Goal: Task Accomplishment & Management: Manage account settings

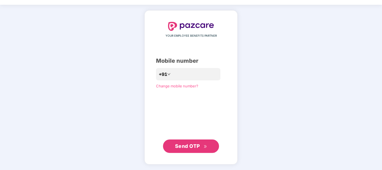
click at [173, 86] on span "Change mobile number?" at bounding box center [177, 86] width 42 height 4
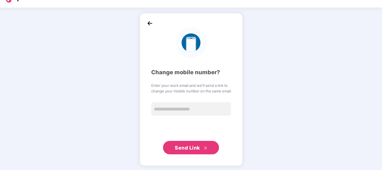
click at [147, 20] on img at bounding box center [150, 23] width 8 height 8
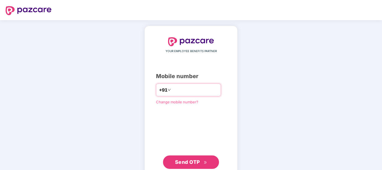
click at [159, 90] on span "+91" at bounding box center [163, 90] width 8 height 7
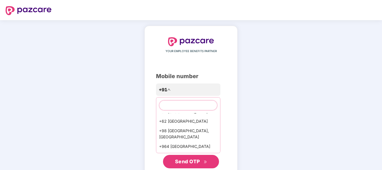
scroll to position [908, 0]
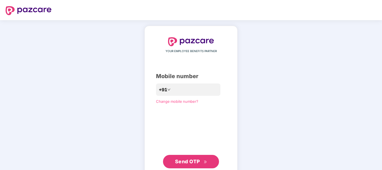
click at [166, 75] on div "Mobile number" at bounding box center [191, 76] width 70 height 9
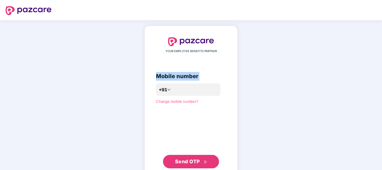
click at [166, 75] on div "Mobile number" at bounding box center [191, 76] width 70 height 9
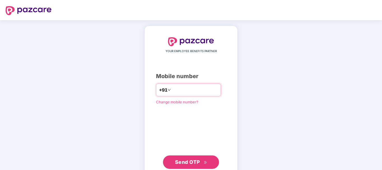
click at [172, 89] on input "number" at bounding box center [195, 89] width 46 height 9
type input "**********"
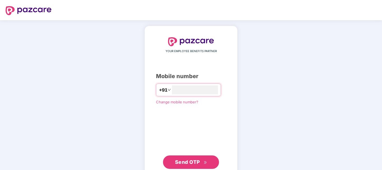
click at [187, 159] on span "Send OTP" at bounding box center [191, 162] width 32 height 8
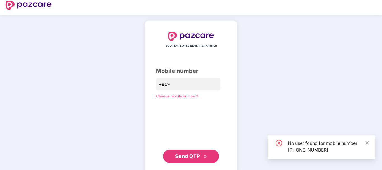
scroll to position [0, 0]
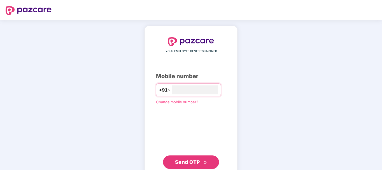
click at [180, 73] on div "Mobile number" at bounding box center [191, 76] width 70 height 9
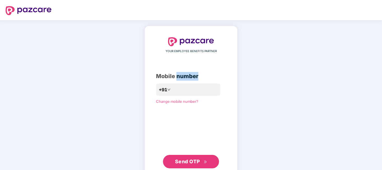
click at [180, 73] on div "Mobile number" at bounding box center [191, 76] width 70 height 9
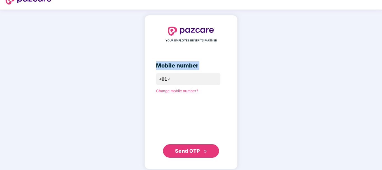
scroll to position [15, 0]
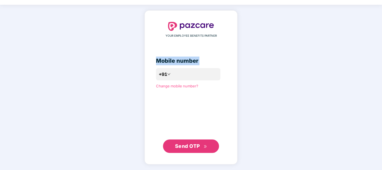
click at [211, 146] on button "Send OTP" at bounding box center [191, 145] width 56 height 13
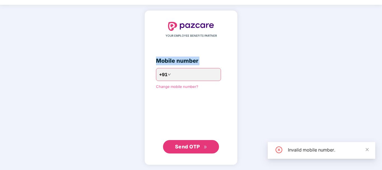
click at [209, 146] on button "Send OTP" at bounding box center [191, 146] width 56 height 13
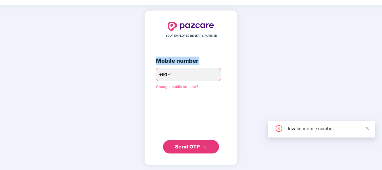
click at [209, 146] on button "Send OTP" at bounding box center [191, 146] width 56 height 13
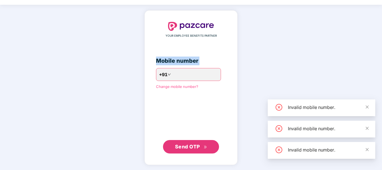
click at [209, 146] on button "Send OTP" at bounding box center [191, 146] width 56 height 13
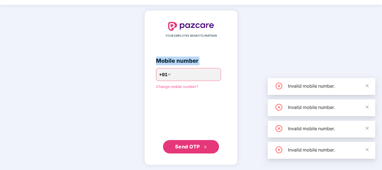
click at [209, 146] on button "Send OTP" at bounding box center [191, 146] width 56 height 13
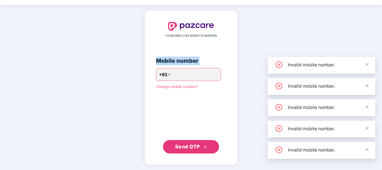
click at [209, 146] on button "Send OTP" at bounding box center [191, 146] width 56 height 13
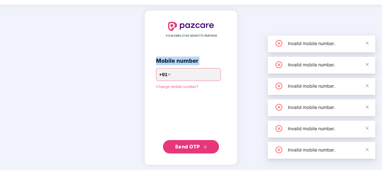
click at [209, 146] on button "Send OTP" at bounding box center [191, 146] width 56 height 13
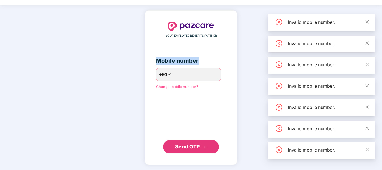
scroll to position [0, 0]
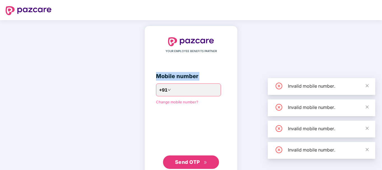
click at [184, 100] on span "Change mobile number?" at bounding box center [177, 102] width 42 height 4
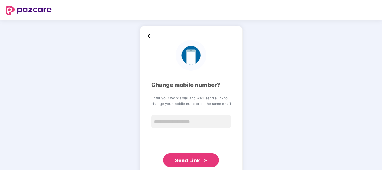
click at [150, 37] on img at bounding box center [150, 36] width 8 height 8
